Goal: Task Accomplishment & Management: Complete application form

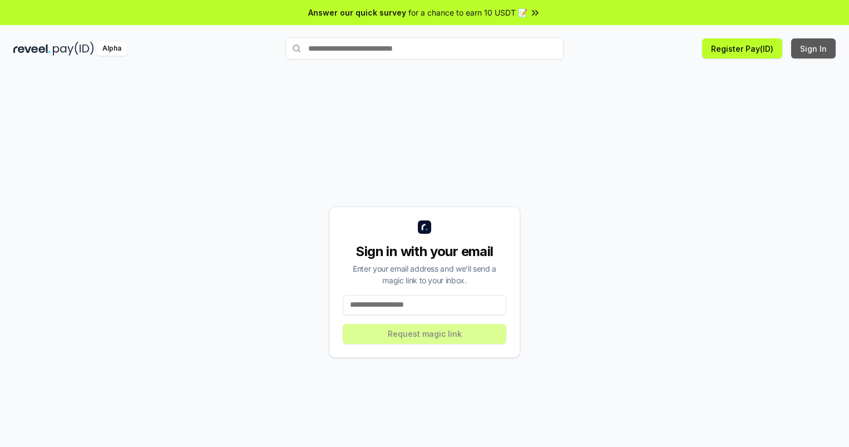
click at [814, 48] on button "Sign In" at bounding box center [813, 48] width 44 height 20
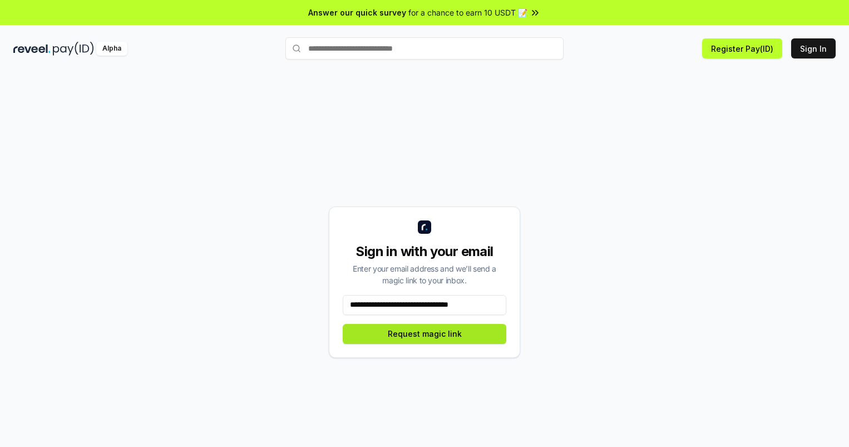
type input "**********"
click at [424, 333] on button "Request magic link" at bounding box center [424, 334] width 163 height 20
